Goal: Task Accomplishment & Management: Manage account settings

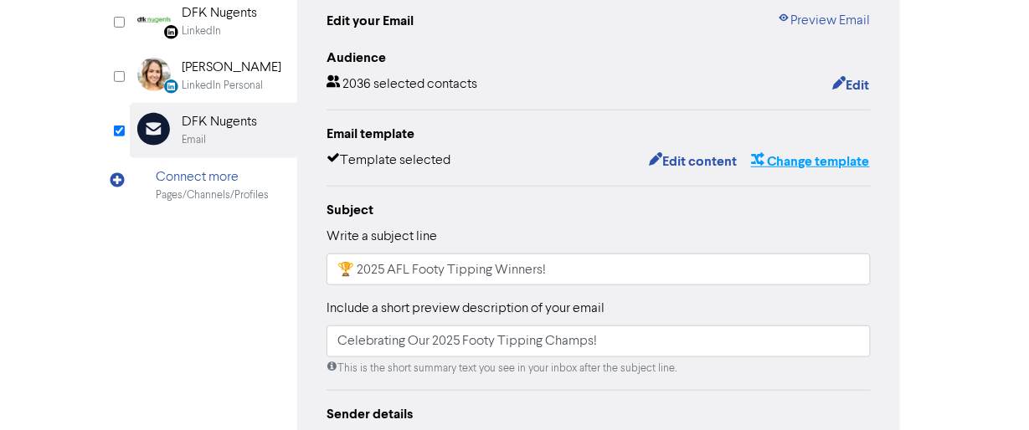
scroll to position [188, 0]
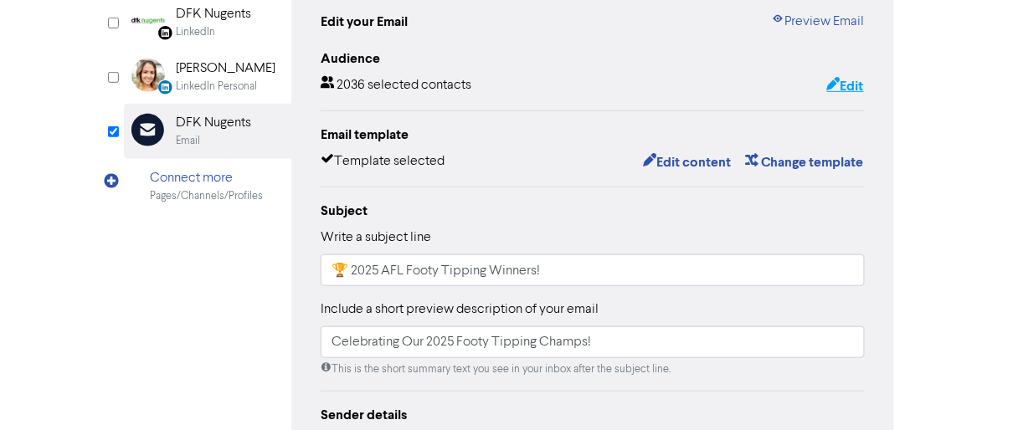
click at [830, 90] on icon "button" at bounding box center [833, 86] width 13 height 17
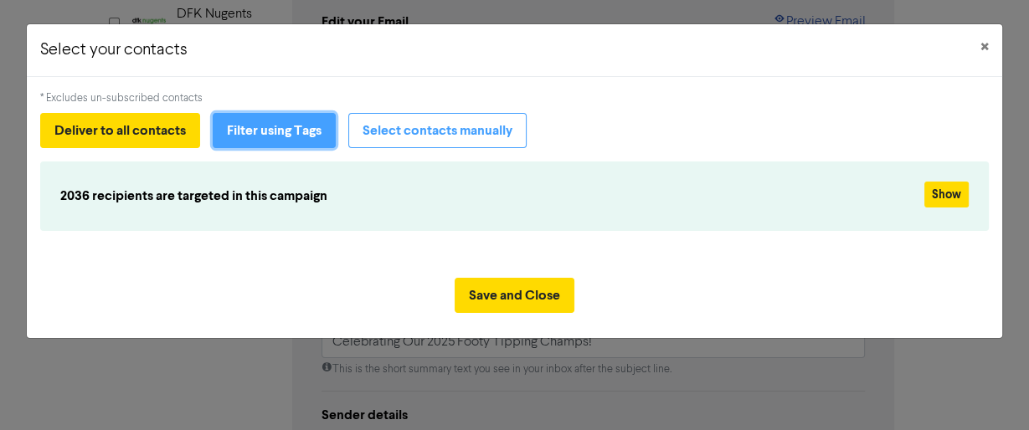
click at [310, 136] on button "Filter using Tags" at bounding box center [274, 130] width 123 height 35
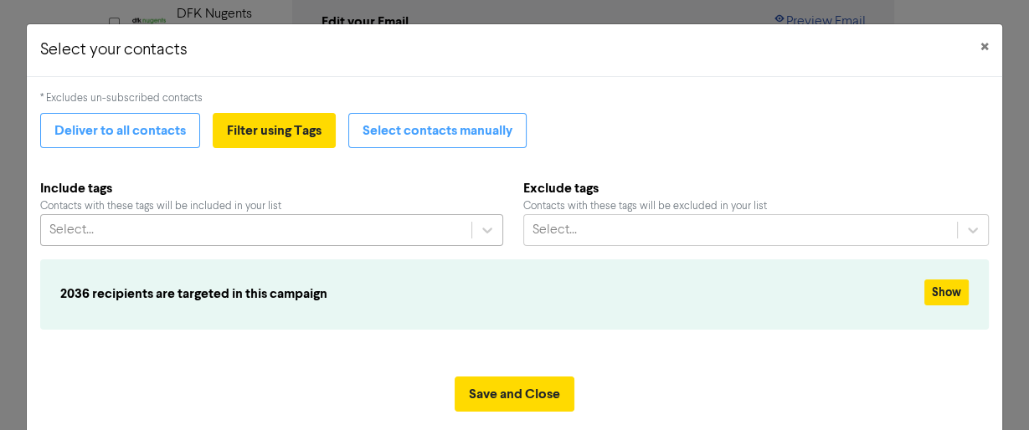
click at [281, 229] on div "Select..." at bounding box center [271, 230] width 463 height 32
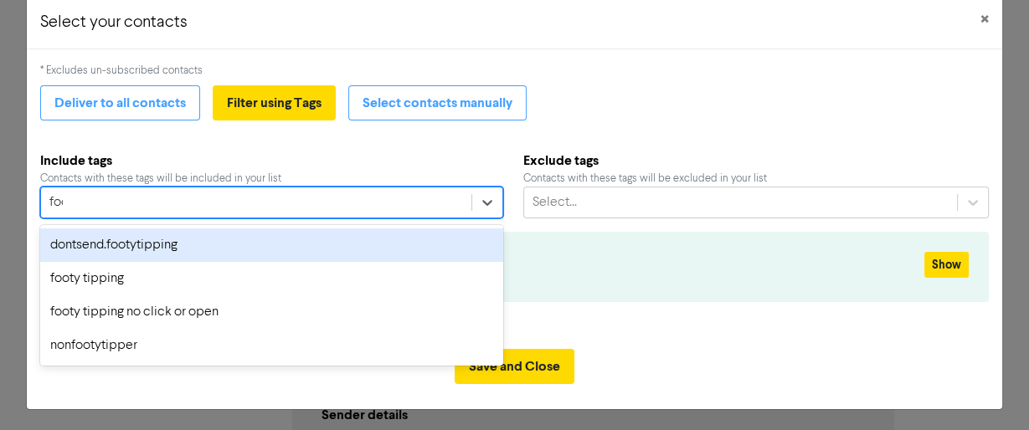
type input "foot"
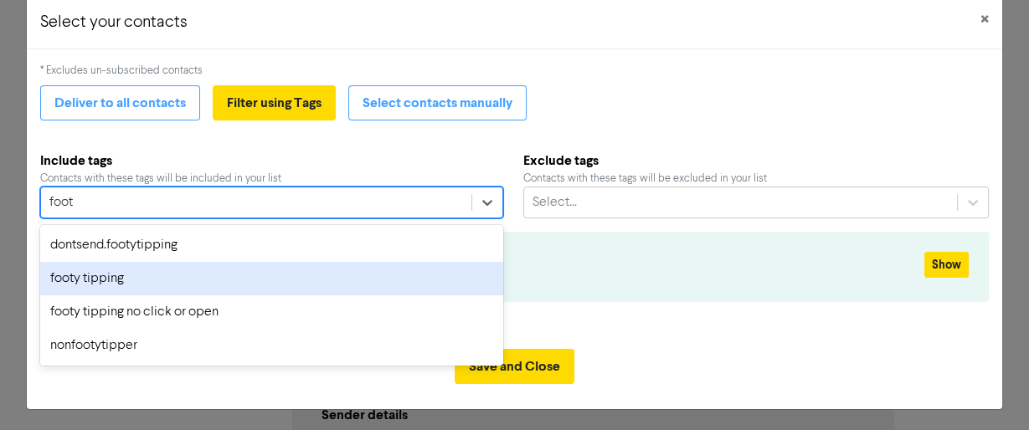
click at [113, 276] on div "footy tipping" at bounding box center [271, 278] width 463 height 33
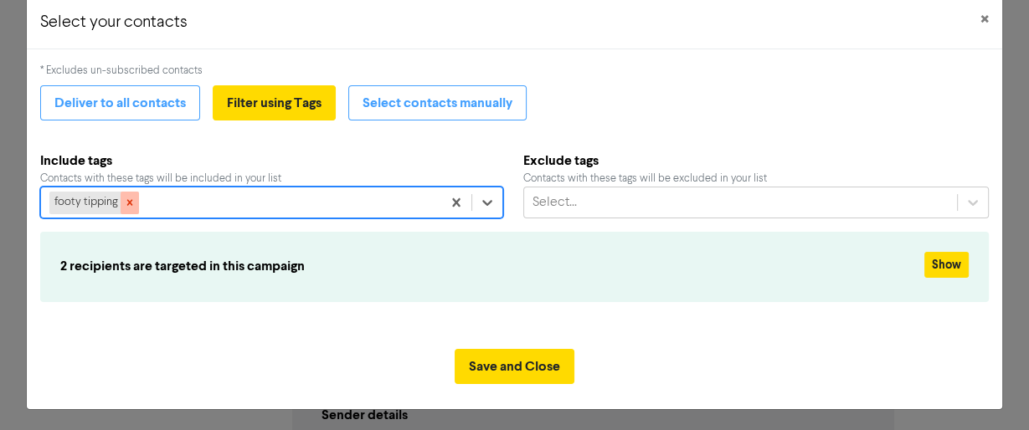
click at [132, 205] on icon at bounding box center [130, 203] width 12 height 12
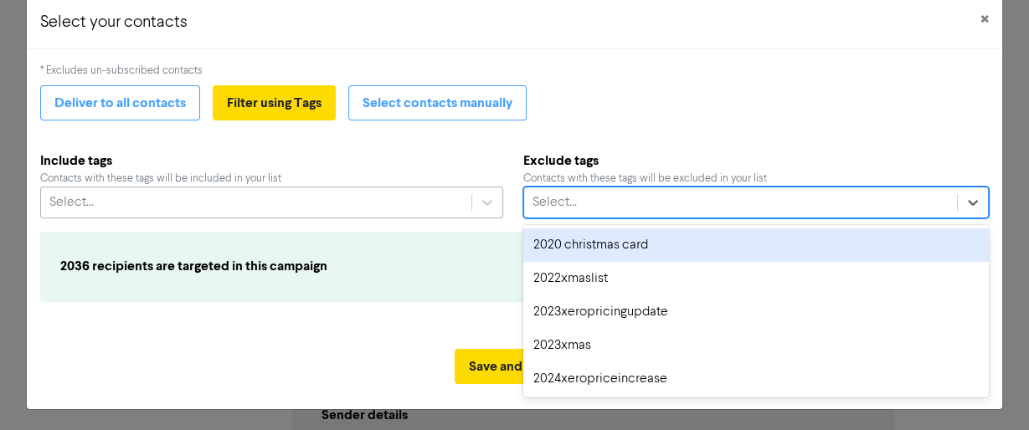
click at [552, 200] on div "Select..." at bounding box center [555, 203] width 44 height 20
type input "foot"
click at [573, 241] on div "dontsend.footytipping" at bounding box center [756, 245] width 466 height 33
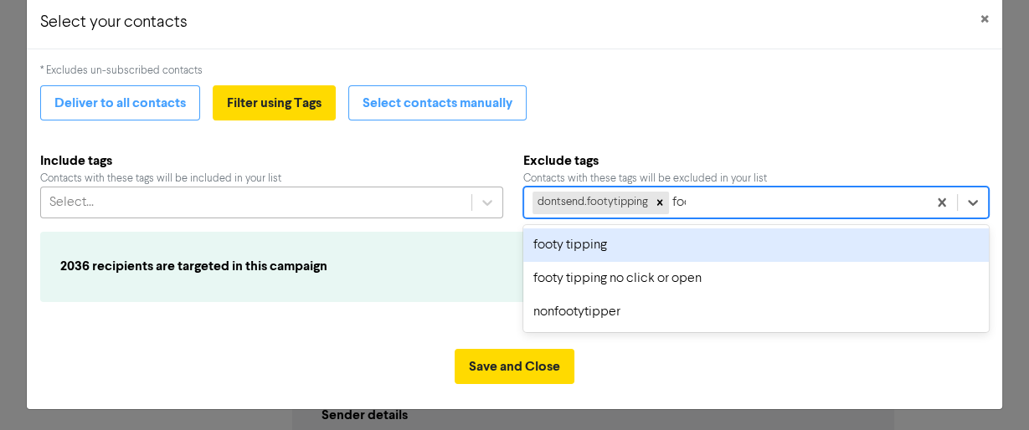
type input "foot"
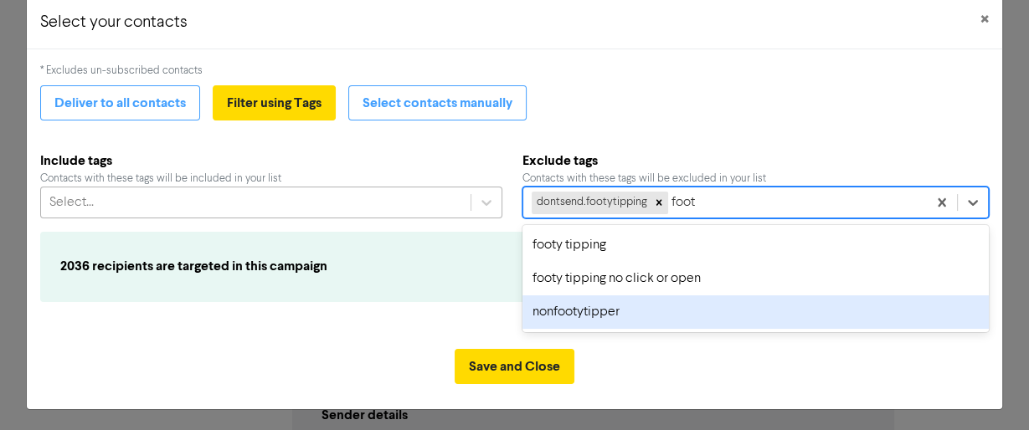
click at [581, 320] on div "nonfootytipper" at bounding box center [756, 312] width 466 height 33
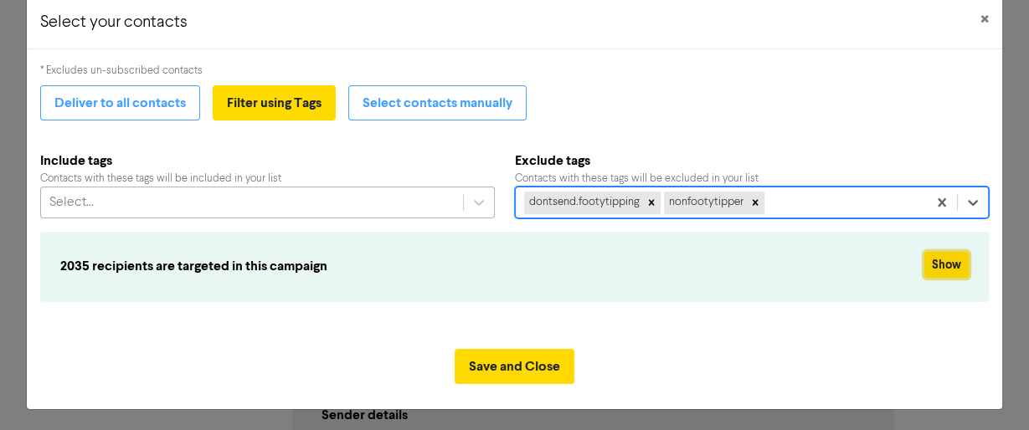
click at [942, 262] on button "Show" at bounding box center [947, 265] width 44 height 26
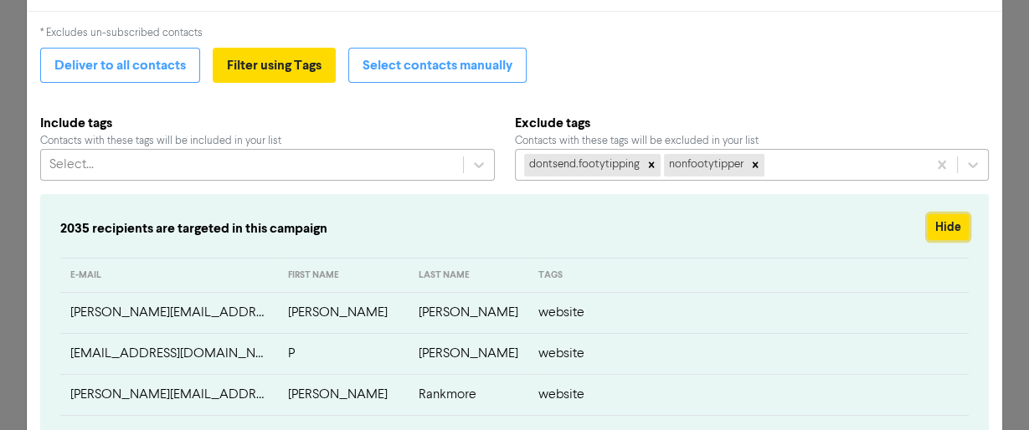
scroll to position [95, 0]
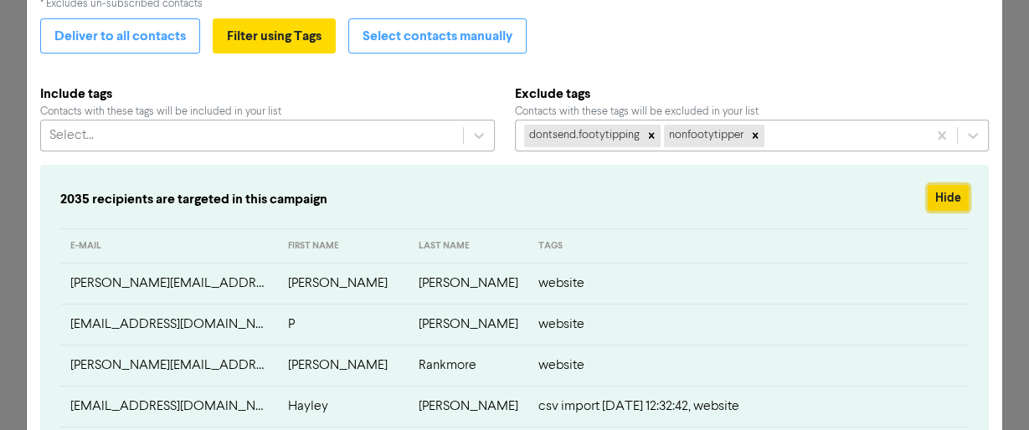
click at [950, 199] on button "Hide" at bounding box center [948, 198] width 41 height 26
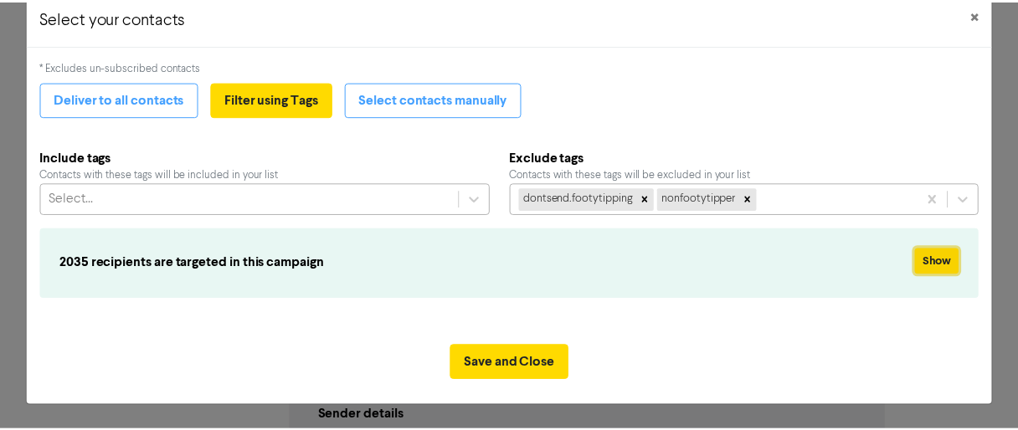
scroll to position [28, 0]
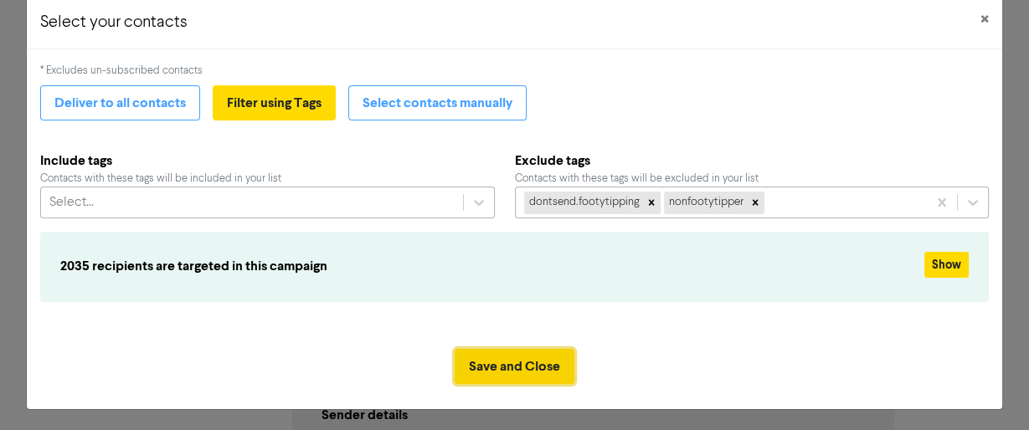
click at [518, 361] on button "Save and Close" at bounding box center [515, 366] width 120 height 35
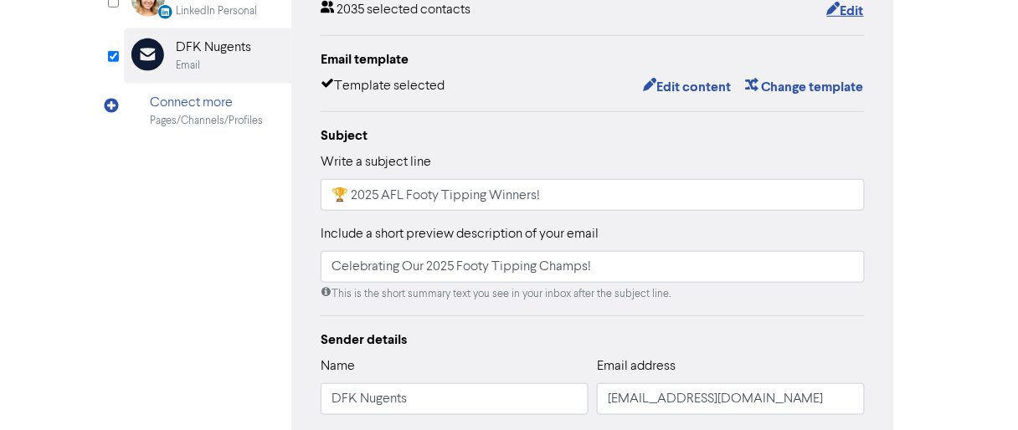
scroll to position [188, 0]
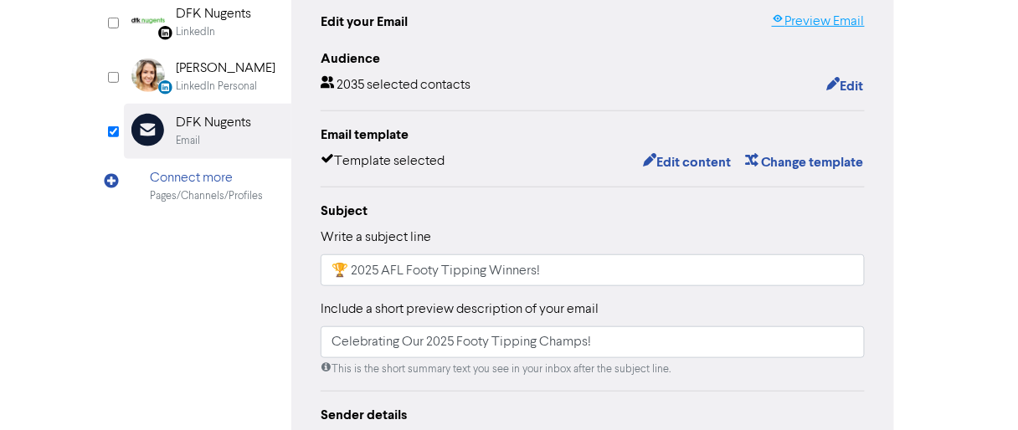
click at [806, 20] on link "Preview Email" at bounding box center [818, 22] width 93 height 20
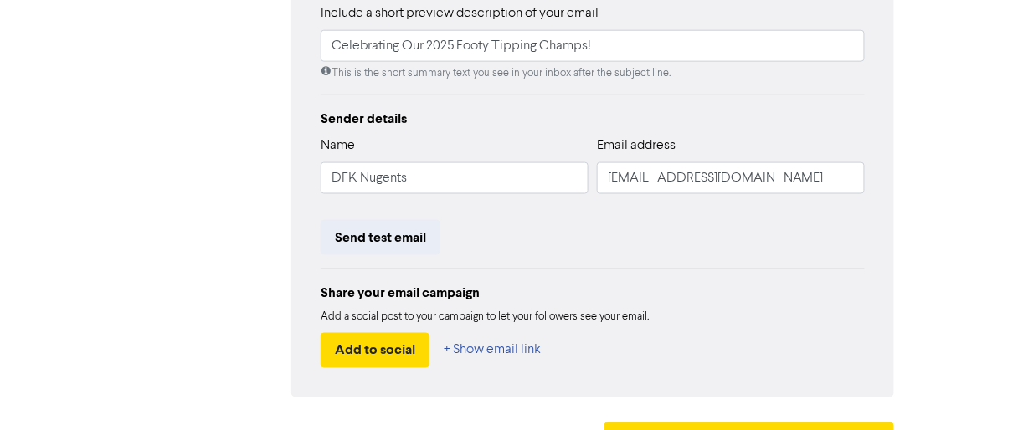
scroll to position [523, 0]
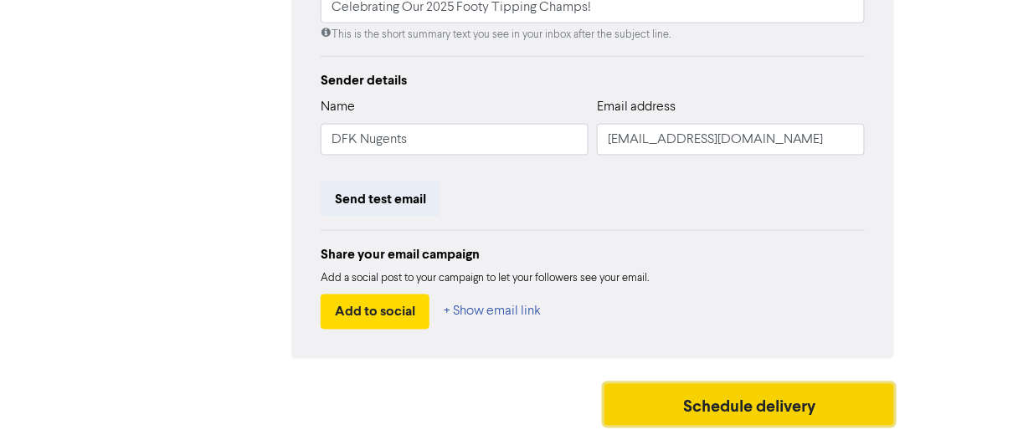
click at [687, 388] on button "Schedule delivery" at bounding box center [750, 405] width 290 height 42
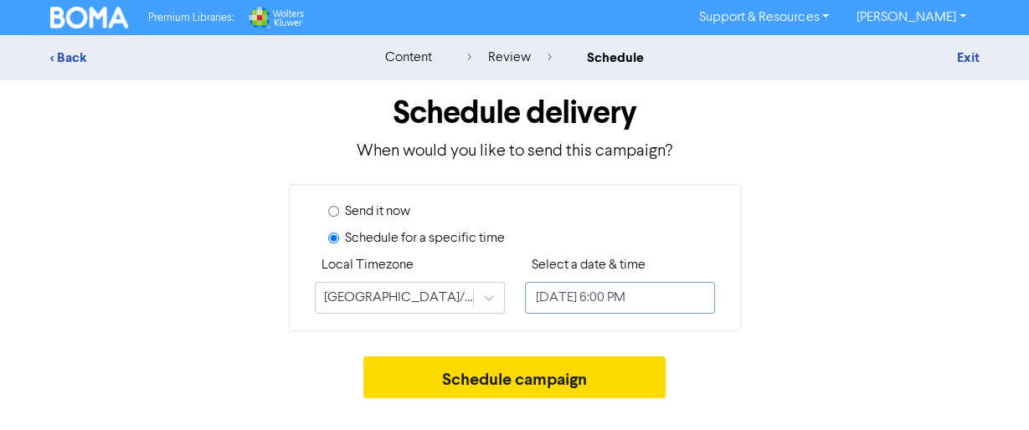
click at [580, 293] on input "[DATE] 6:00 PM" at bounding box center [620, 298] width 190 height 32
select select "7"
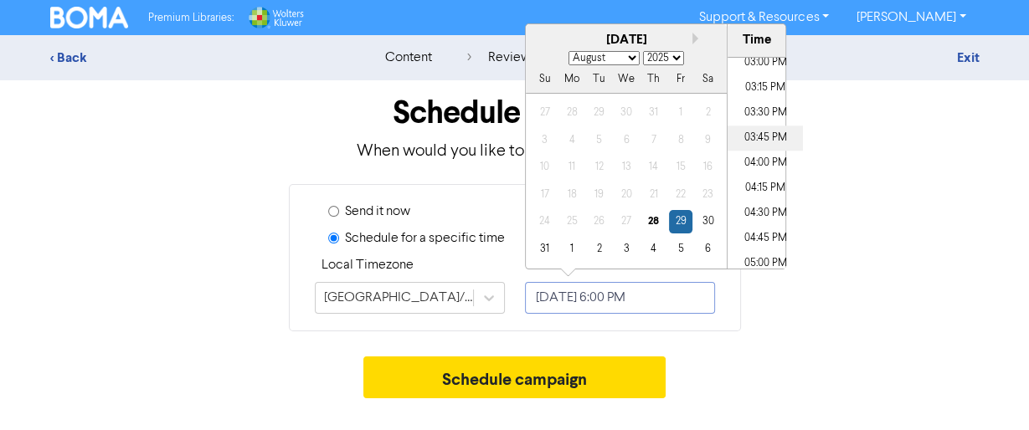
scroll to position [1448, 0]
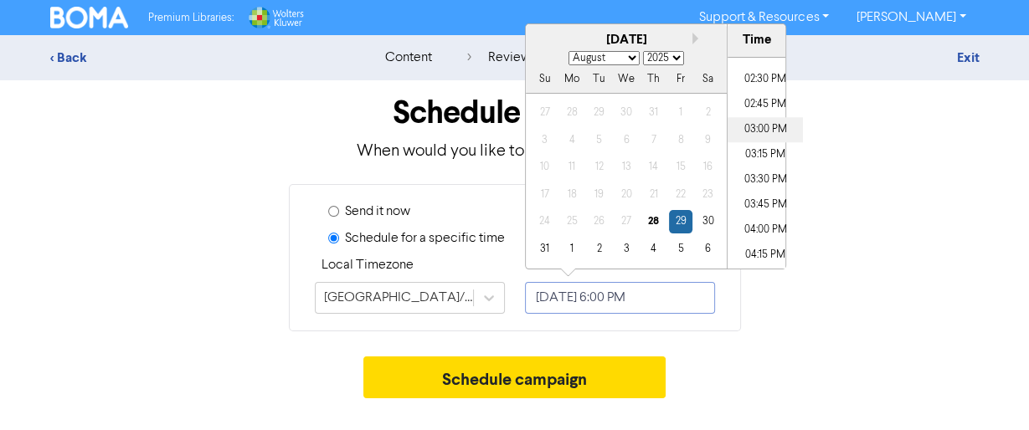
click at [759, 128] on li "03:00 PM" at bounding box center [765, 129] width 75 height 25
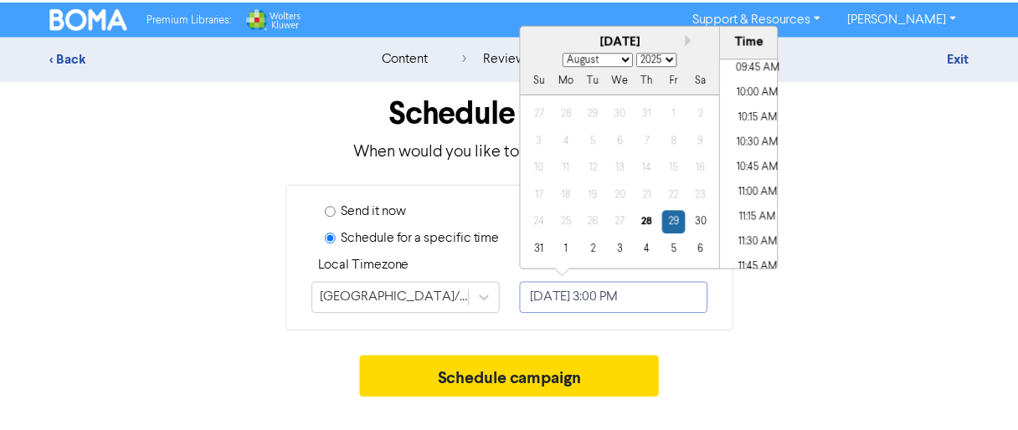
scroll to position [979, 0]
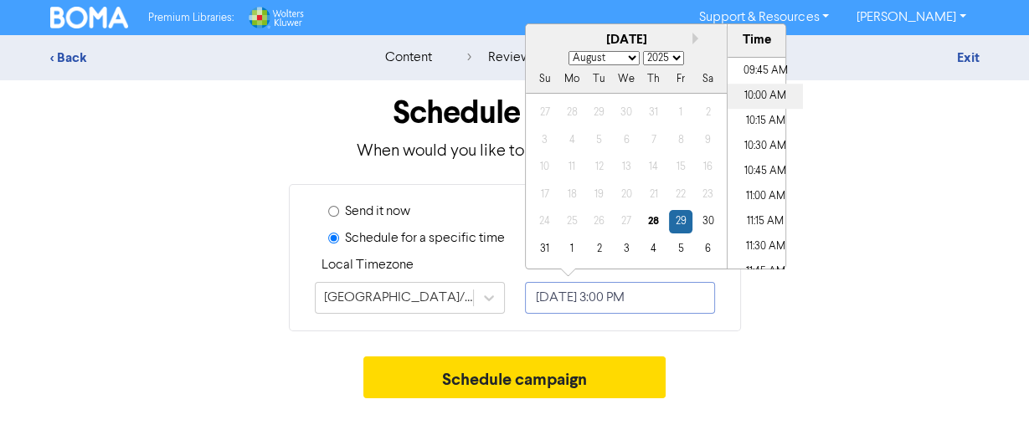
click at [758, 99] on li "10:00 AM" at bounding box center [765, 96] width 75 height 25
type input "[DATE] 10:00 AM"
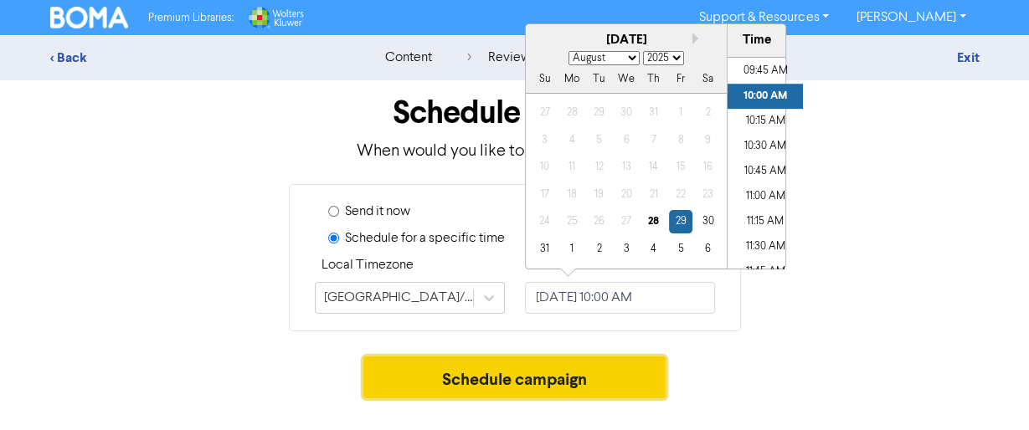
click at [529, 375] on button "Schedule campaign" at bounding box center [514, 378] width 302 height 42
